Goal: Obtain resource: Download file/media

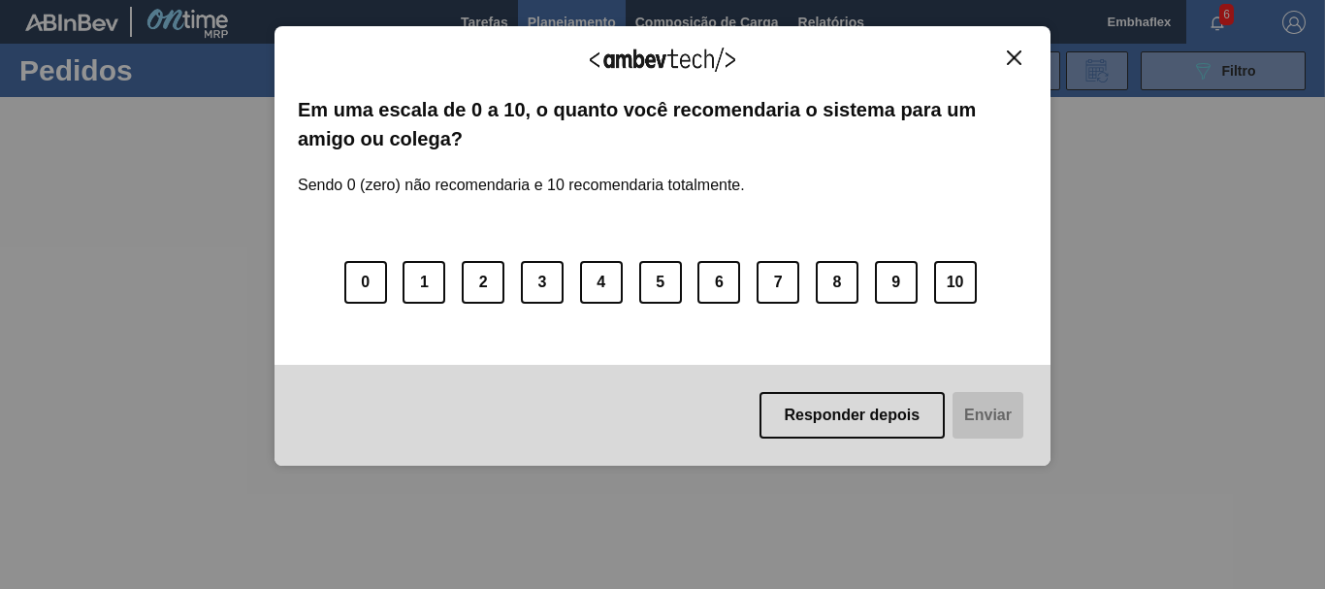
click at [1009, 59] on img "Close" at bounding box center [1014, 57] width 15 height 15
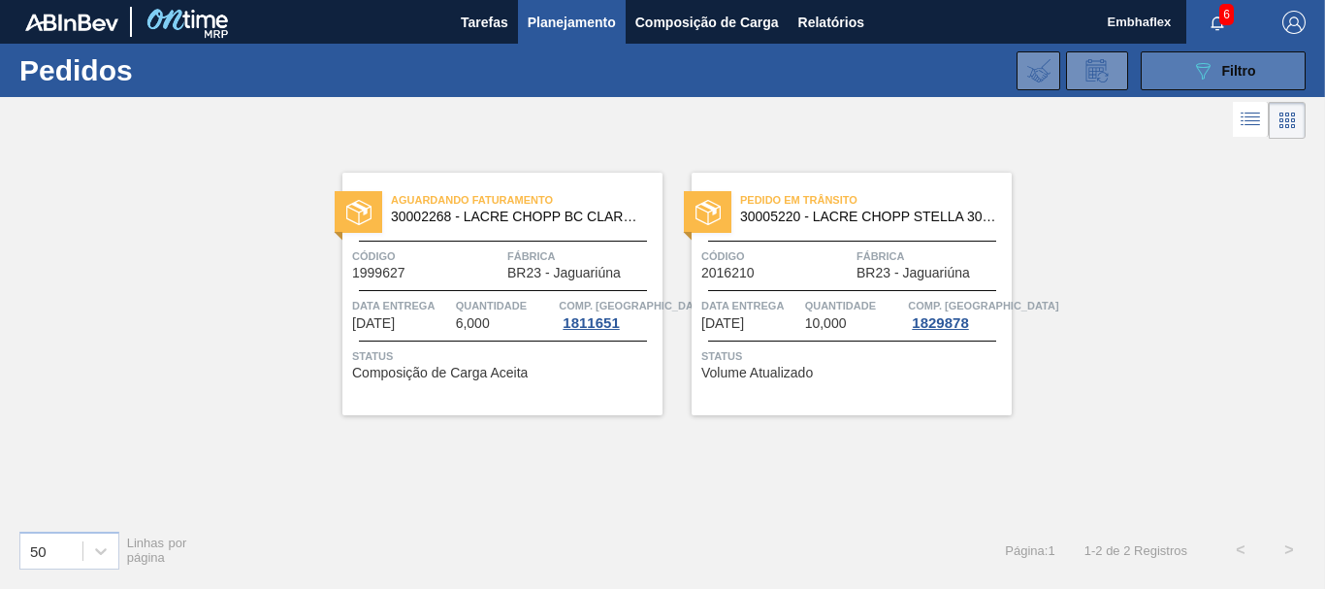
click at [1214, 81] on div "089F7B8B-B2A5-4AFE-B5C0-19BA573D28AC Filtro" at bounding box center [1223, 70] width 65 height 23
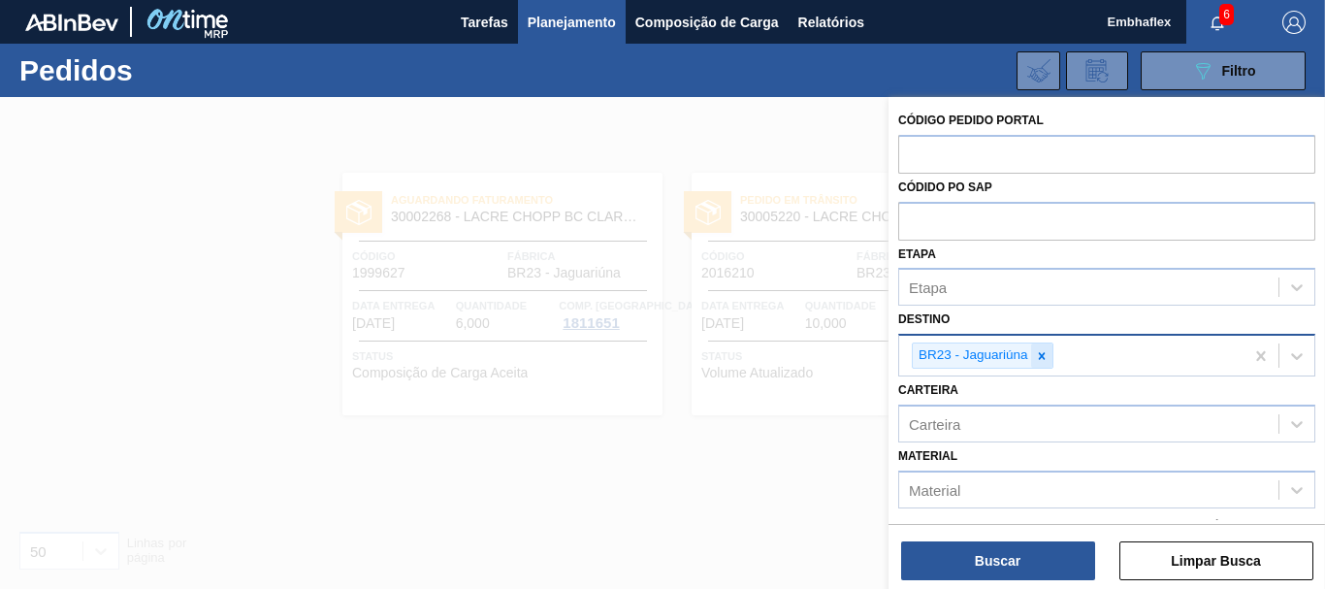
click at [1045, 356] on icon at bounding box center [1042, 356] width 14 height 14
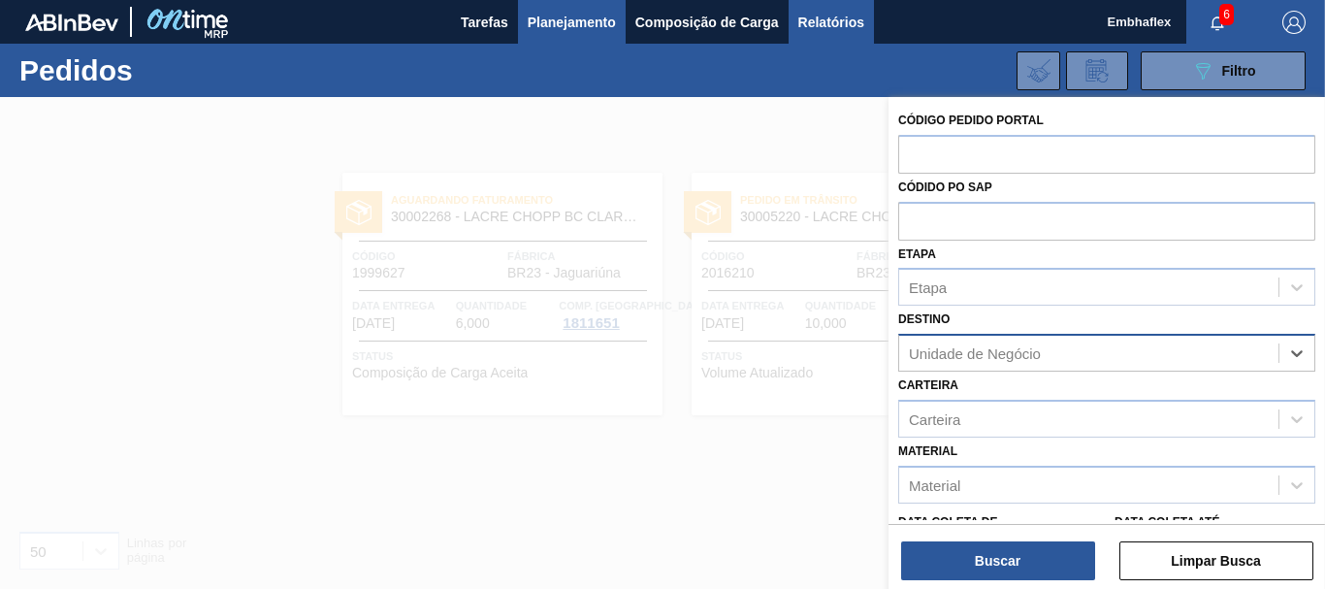
click at [839, 23] on span "Relatórios" at bounding box center [831, 22] width 66 height 23
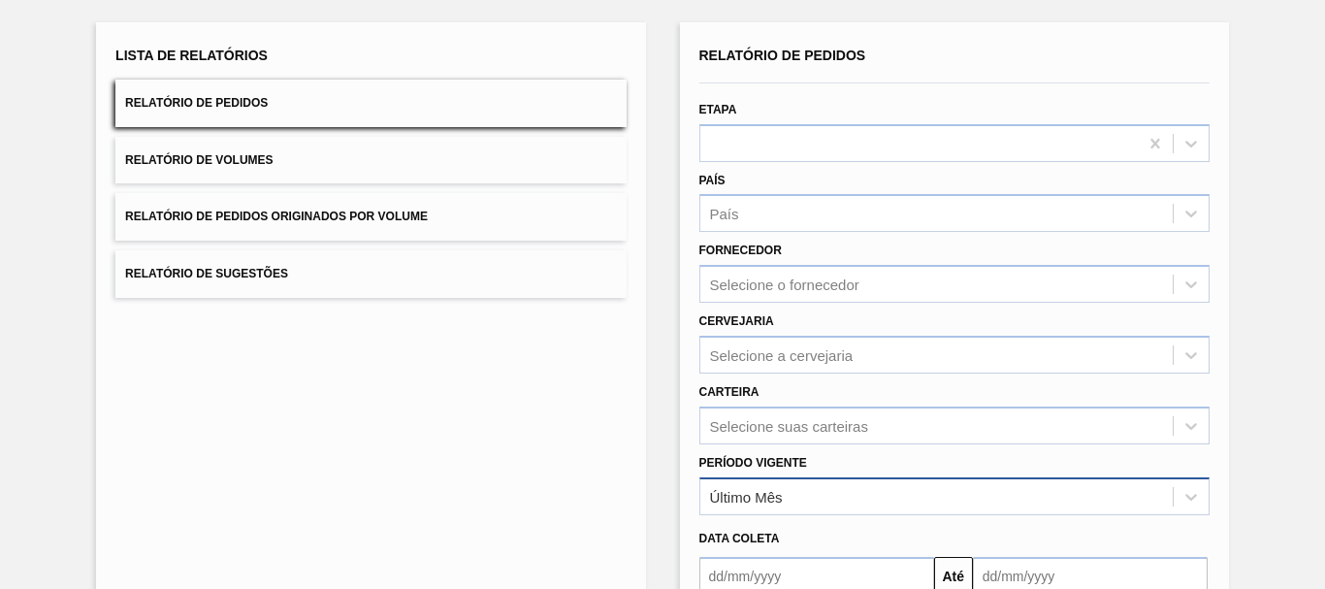
click at [1080, 486] on div "Último Mês" at bounding box center [936, 496] width 472 height 28
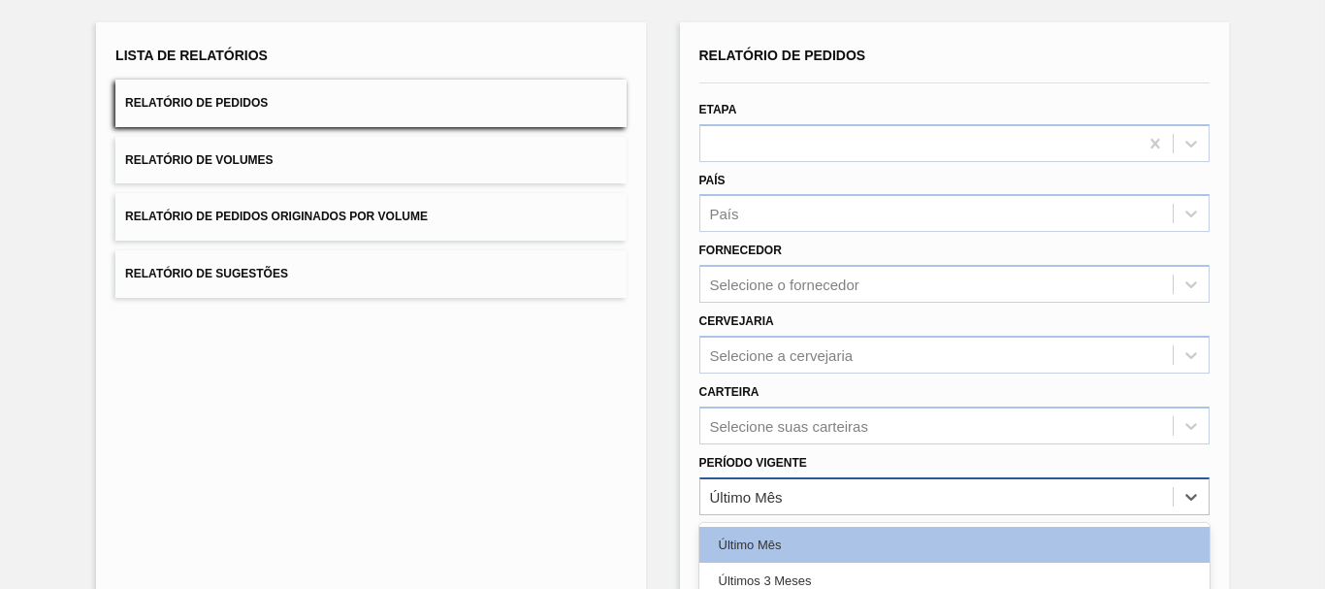
scroll to position [125, 0]
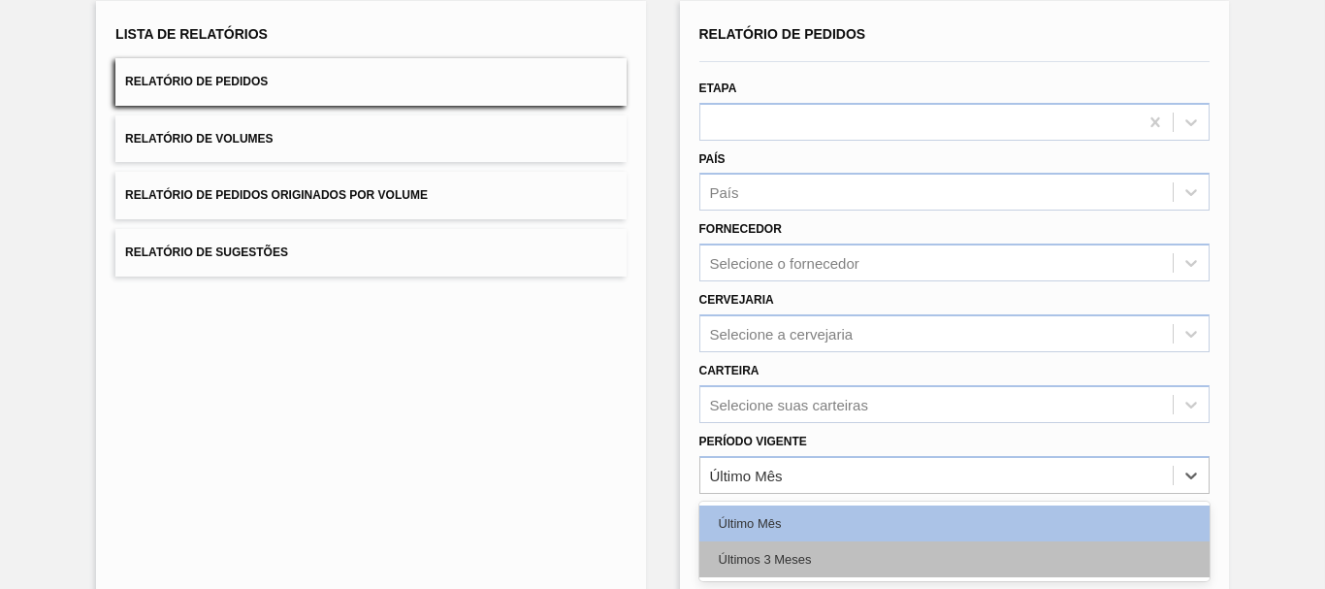
click at [886, 562] on div "Últimos 3 Meses" at bounding box center [954, 559] width 510 height 36
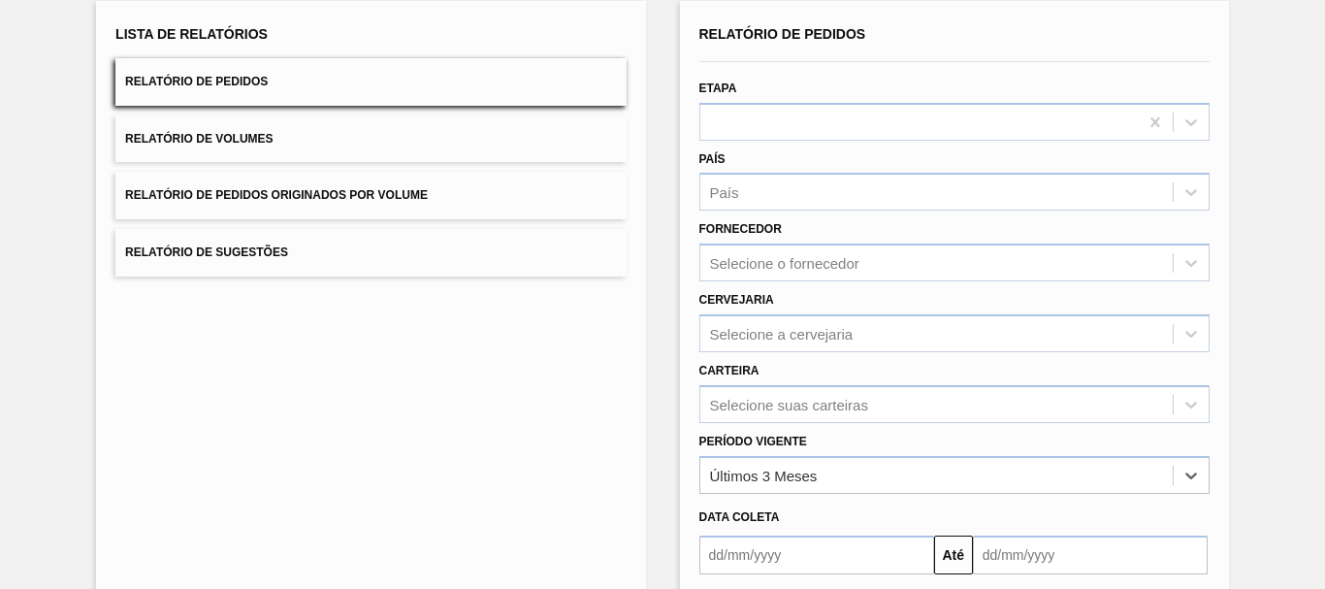
scroll to position [309, 0]
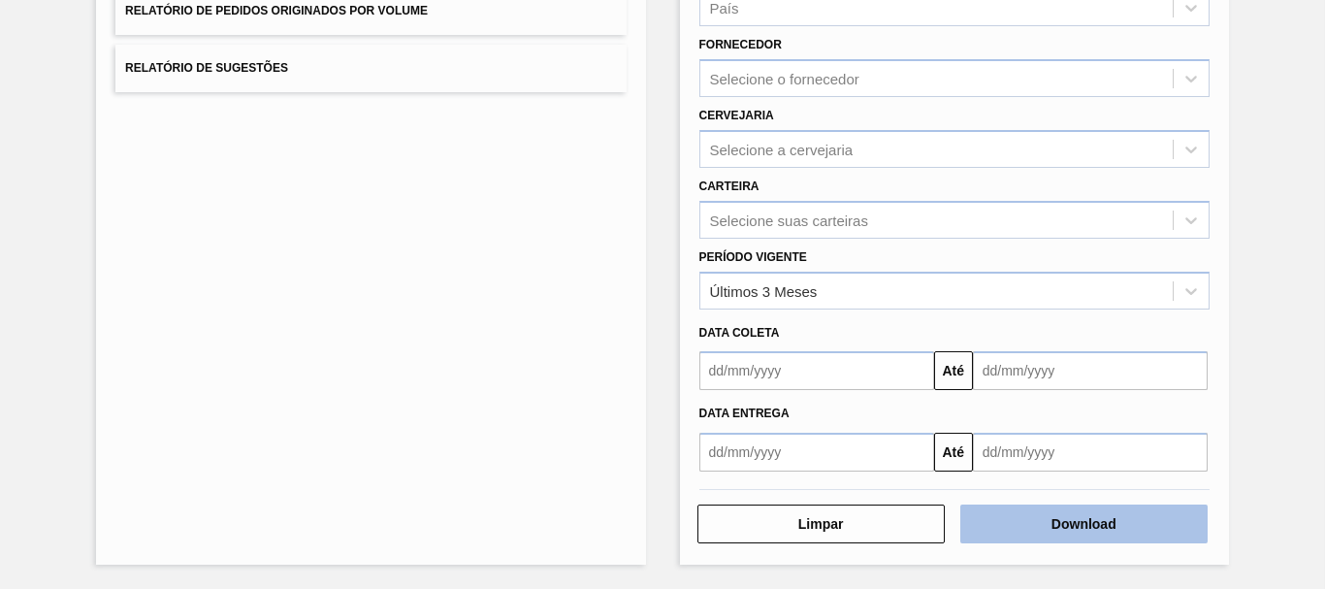
click at [1053, 508] on button "Download" at bounding box center [1083, 523] width 247 height 39
